Goal: Check status: Check status

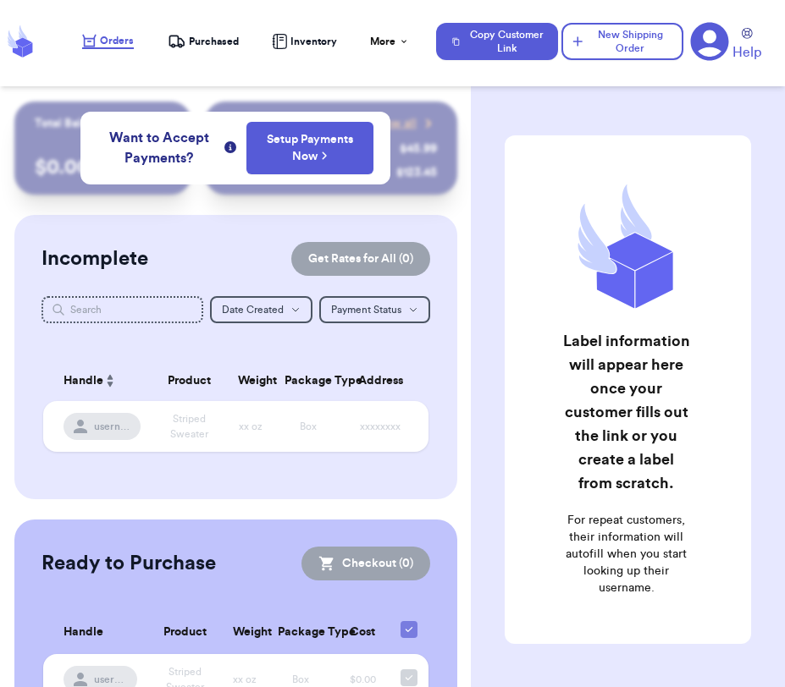
click at [202, 42] on span "Purchased" at bounding box center [214, 42] width 50 height 14
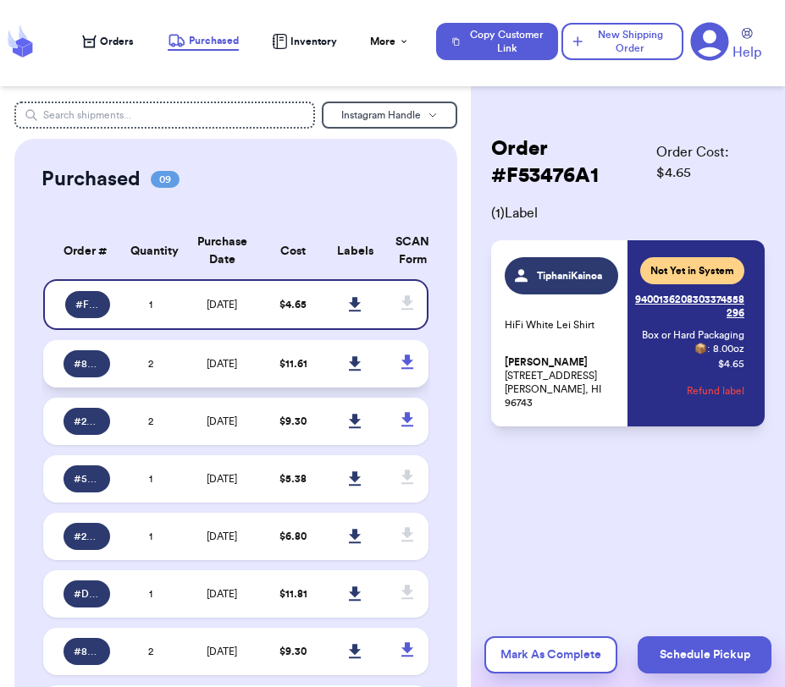
click at [183, 367] on td "[DATE]" at bounding box center [221, 363] width 81 height 47
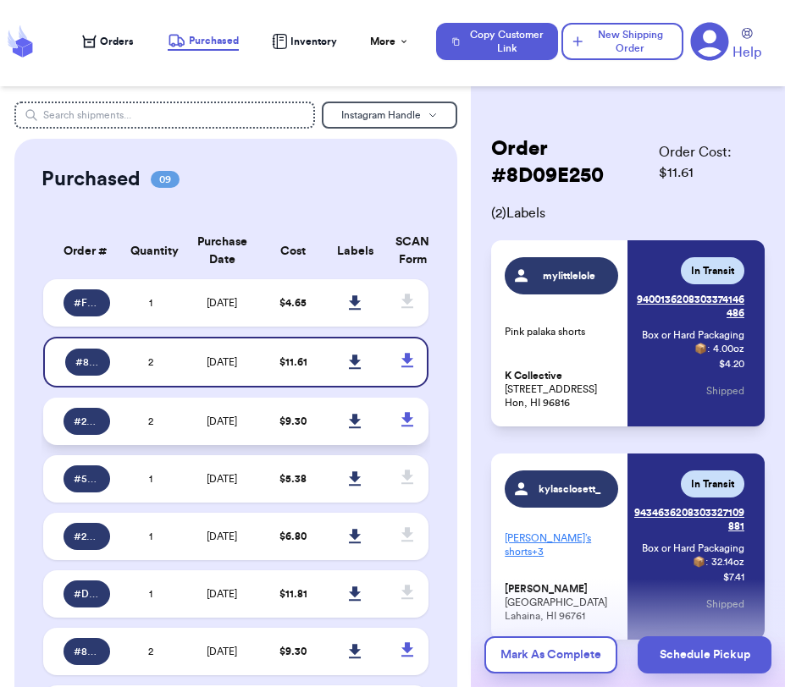
click at [190, 424] on td "[DATE]" at bounding box center [221, 421] width 81 height 47
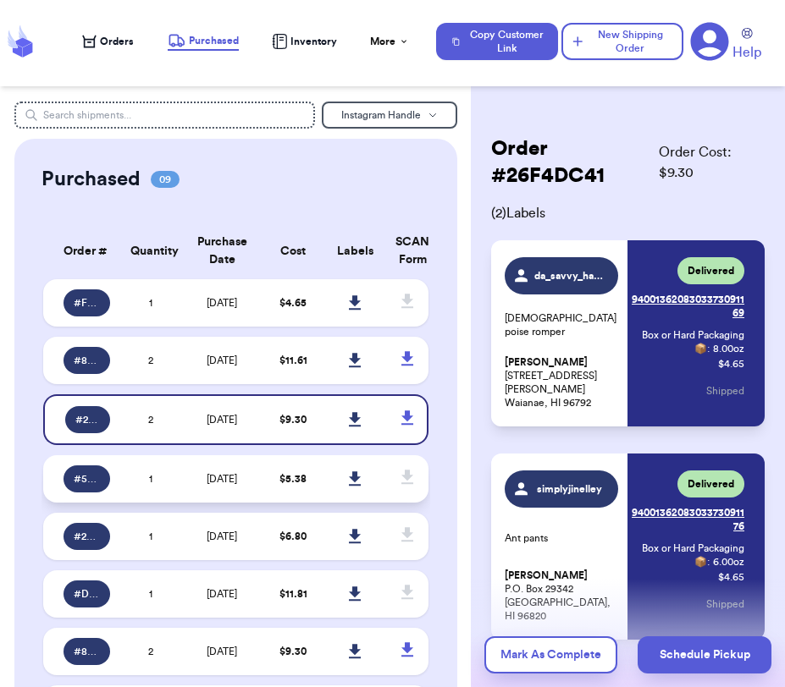
click at [200, 466] on td "[DATE]" at bounding box center [221, 478] width 81 height 47
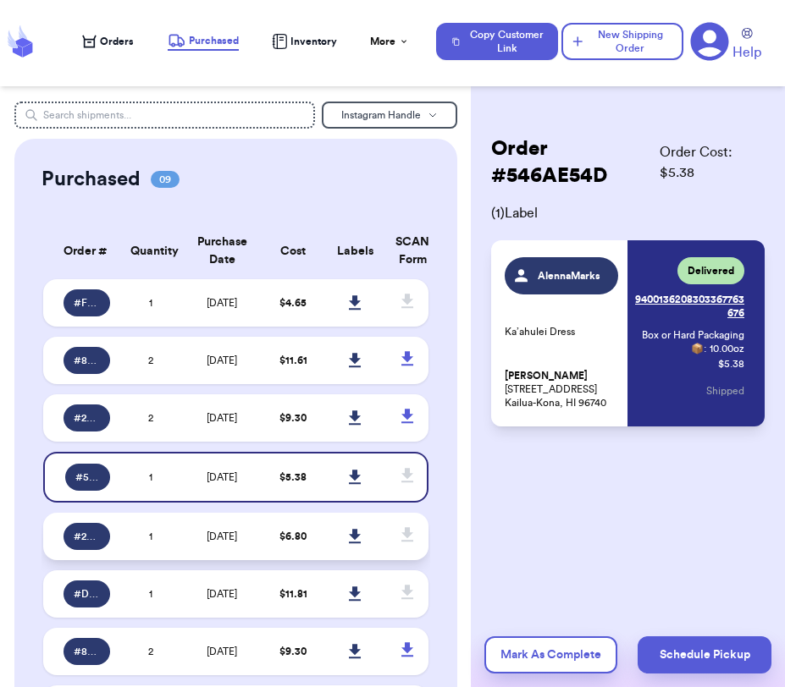
click at [191, 528] on td "[DATE]" at bounding box center [221, 536] width 81 height 47
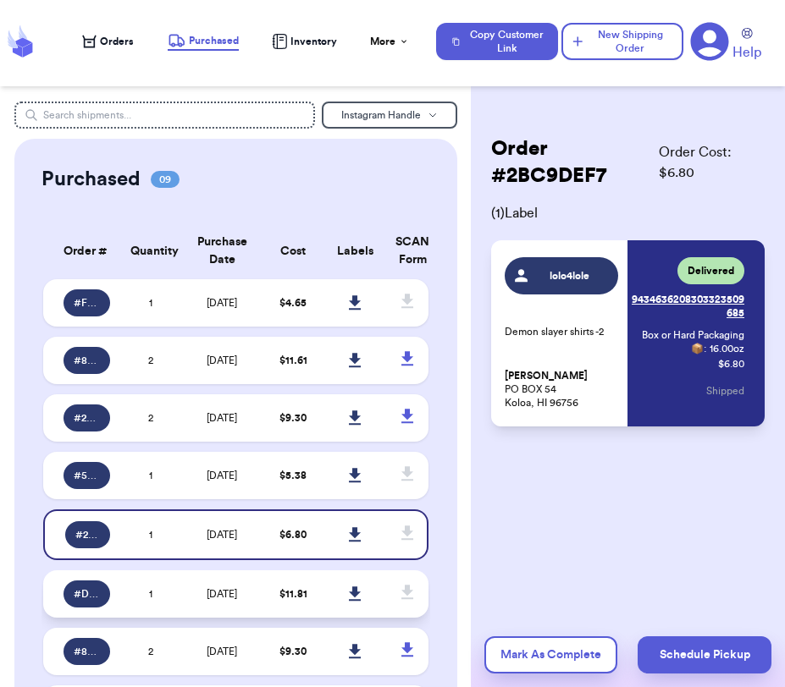
click at [197, 587] on td "[DATE]" at bounding box center [221, 593] width 81 height 47
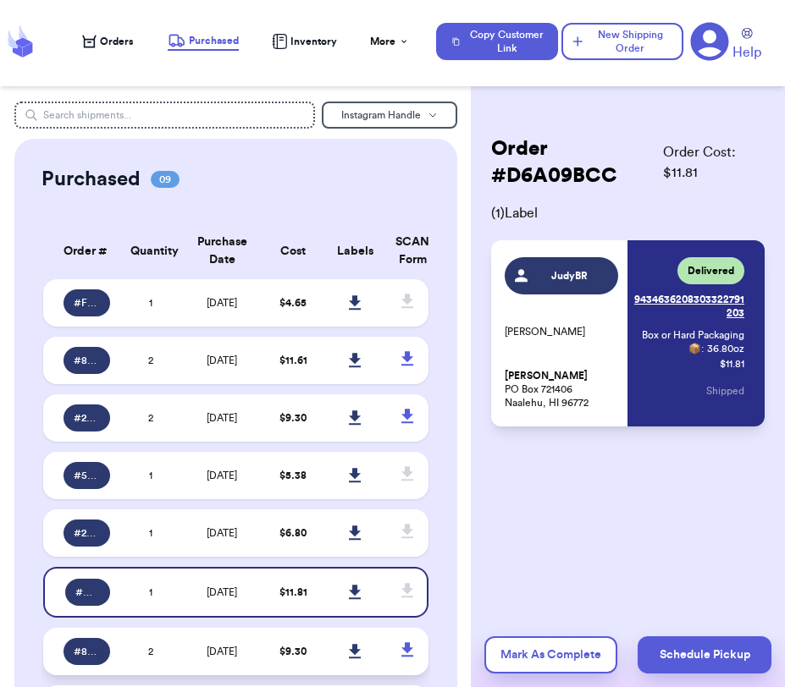
click at [202, 637] on td "[DATE]" at bounding box center [221, 651] width 81 height 47
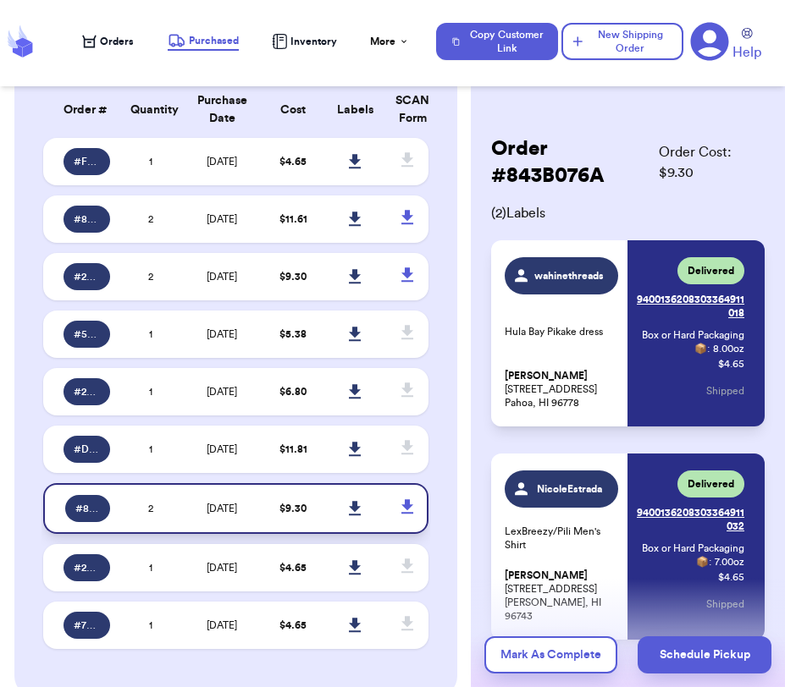
scroll to position [146, 0]
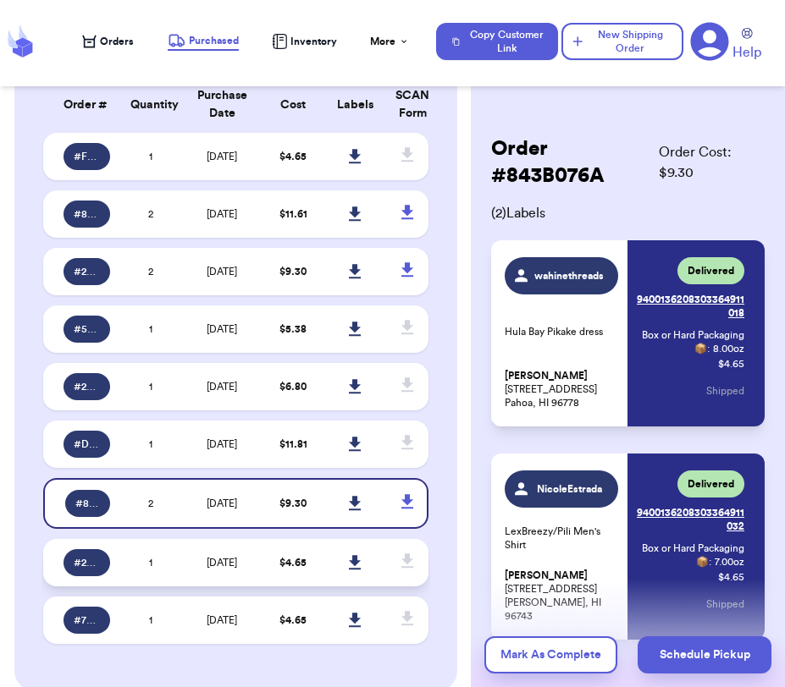
click at [185, 565] on td "[DATE]" at bounding box center [221, 562] width 81 height 47
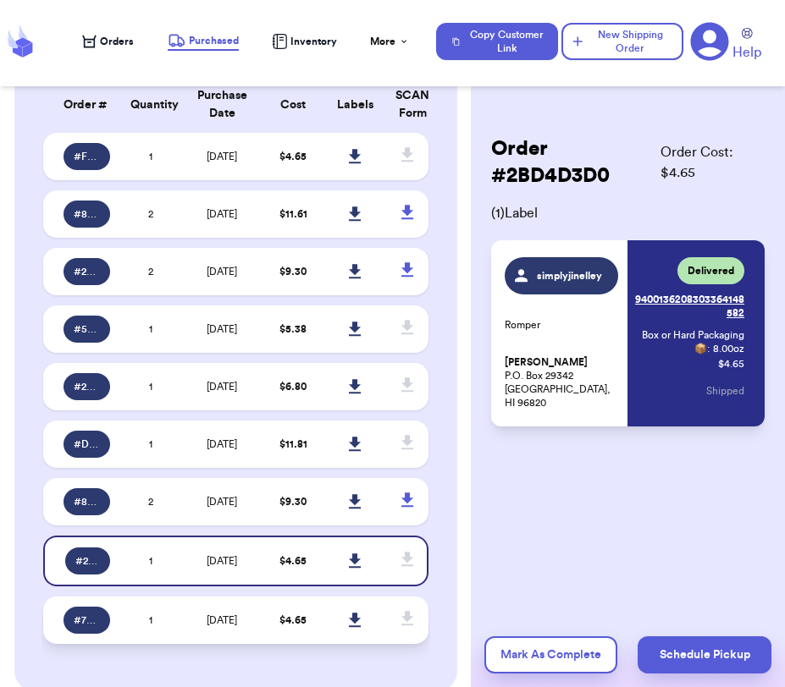
click at [183, 609] on td "[DATE]" at bounding box center [221, 620] width 81 height 47
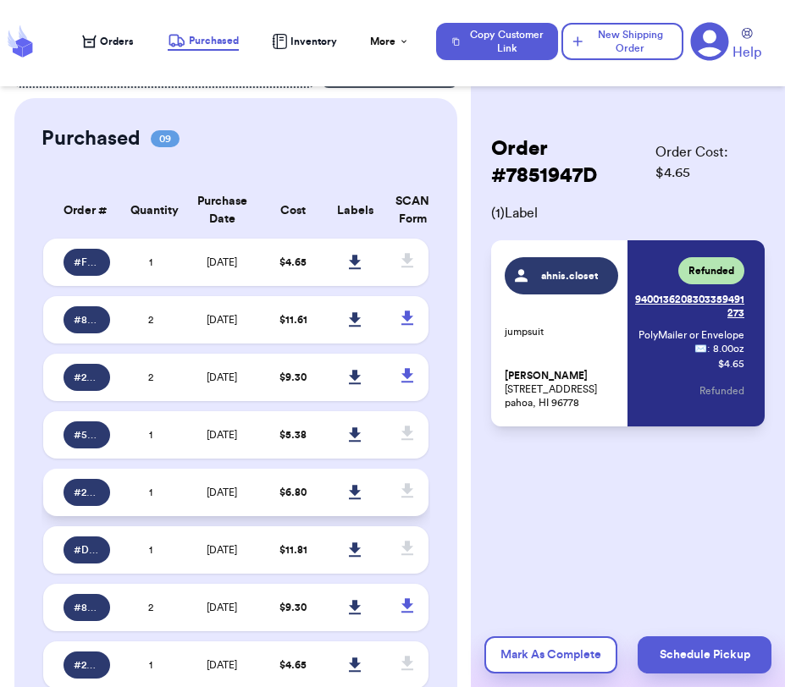
scroll to position [25, 0]
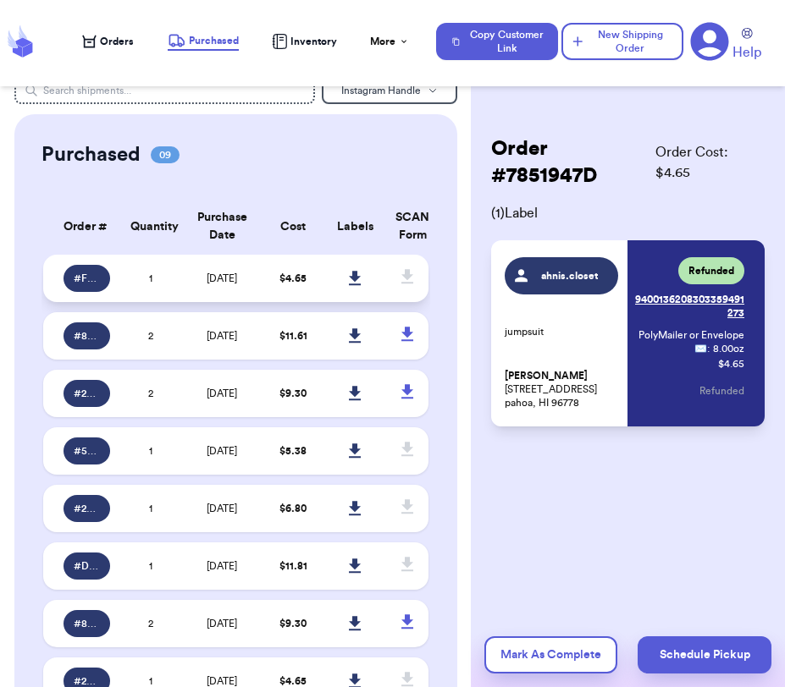
click at [207, 278] on span "[DATE]" at bounding box center [222, 278] width 30 height 10
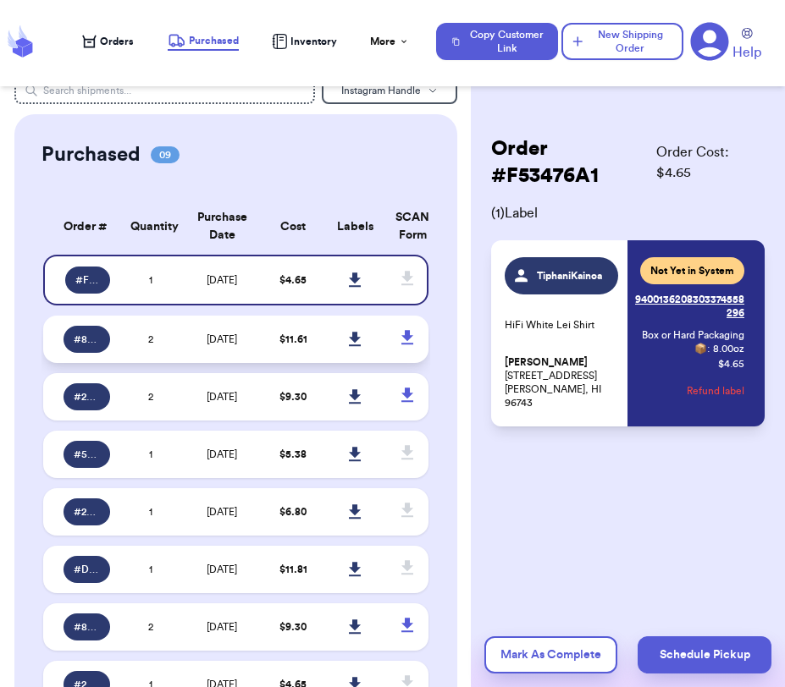
click at [200, 328] on td "[DATE]" at bounding box center [221, 339] width 81 height 47
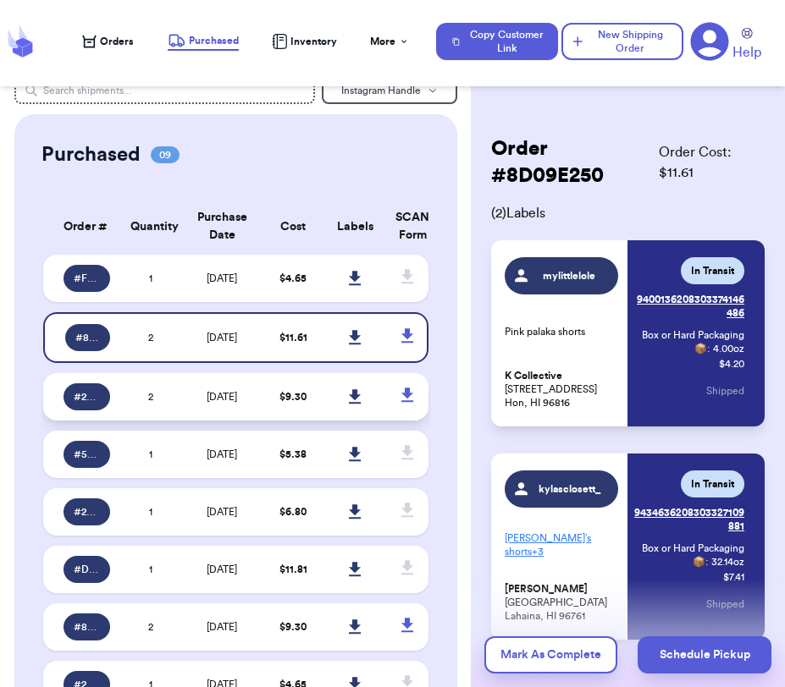
click at [196, 375] on td "[DATE]" at bounding box center [221, 396] width 81 height 47
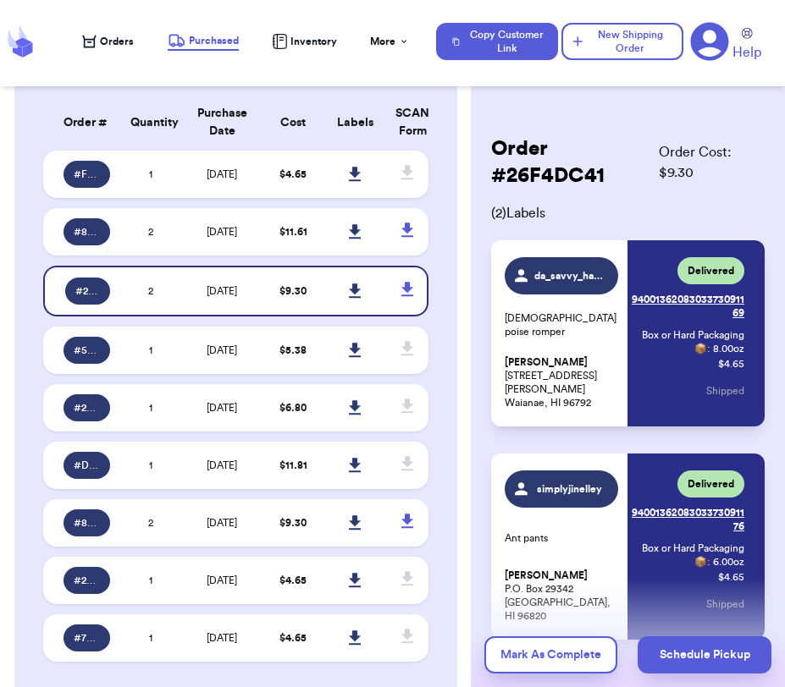
scroll to position [131, 0]
